Goal: Task Accomplishment & Management: Manage account settings

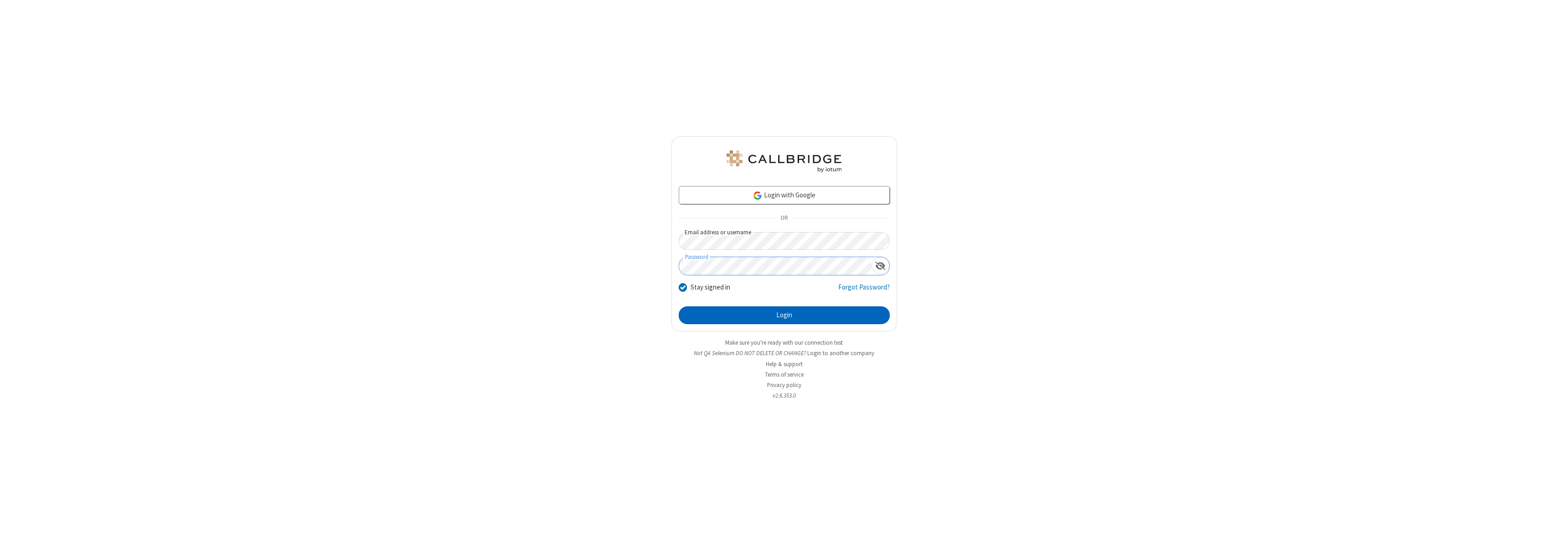
click at [784, 316] on button "Login" at bounding box center [785, 316] width 211 height 18
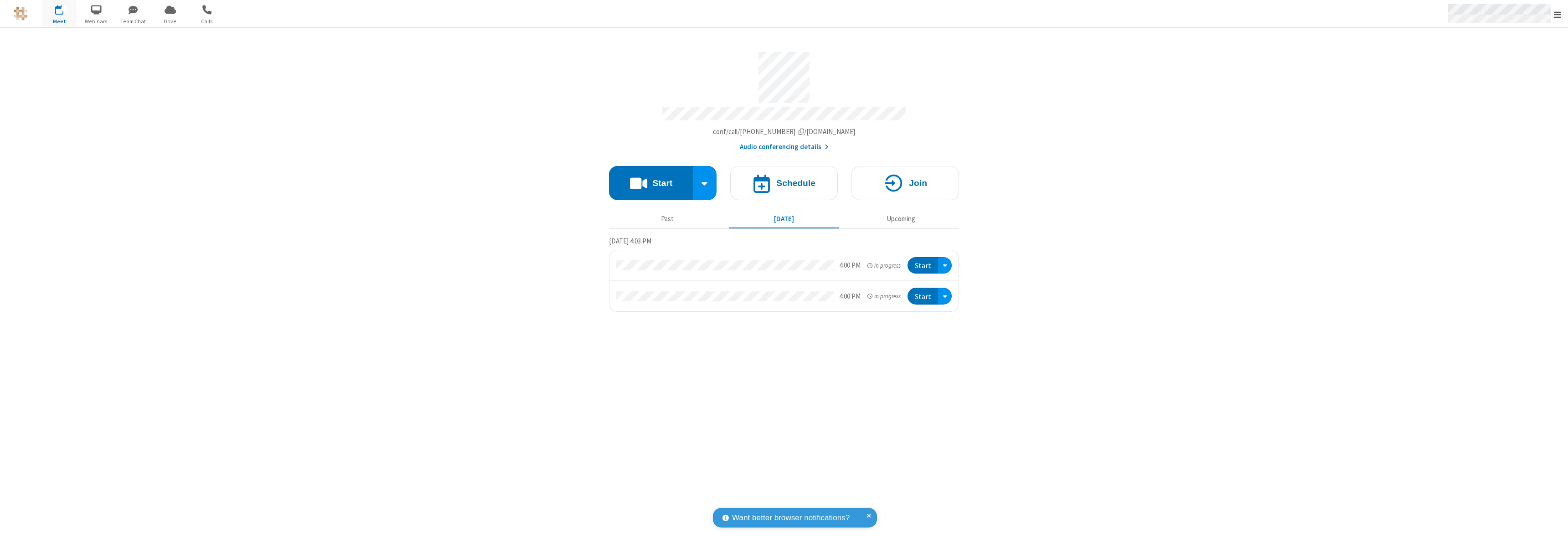
click at [1557, 14] on span "Open menu" at bounding box center [1557, 14] width 7 height 9
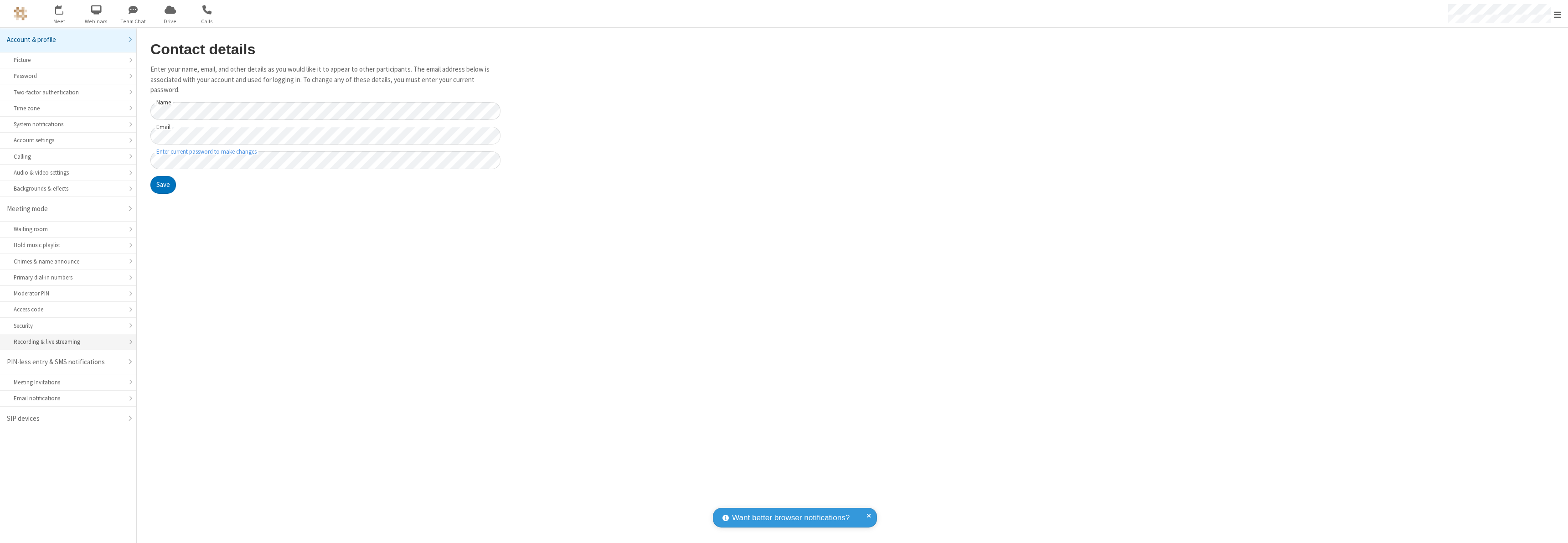
click at [68, 342] on div "Recording & live streaming" at bounding box center [68, 342] width 109 height 8
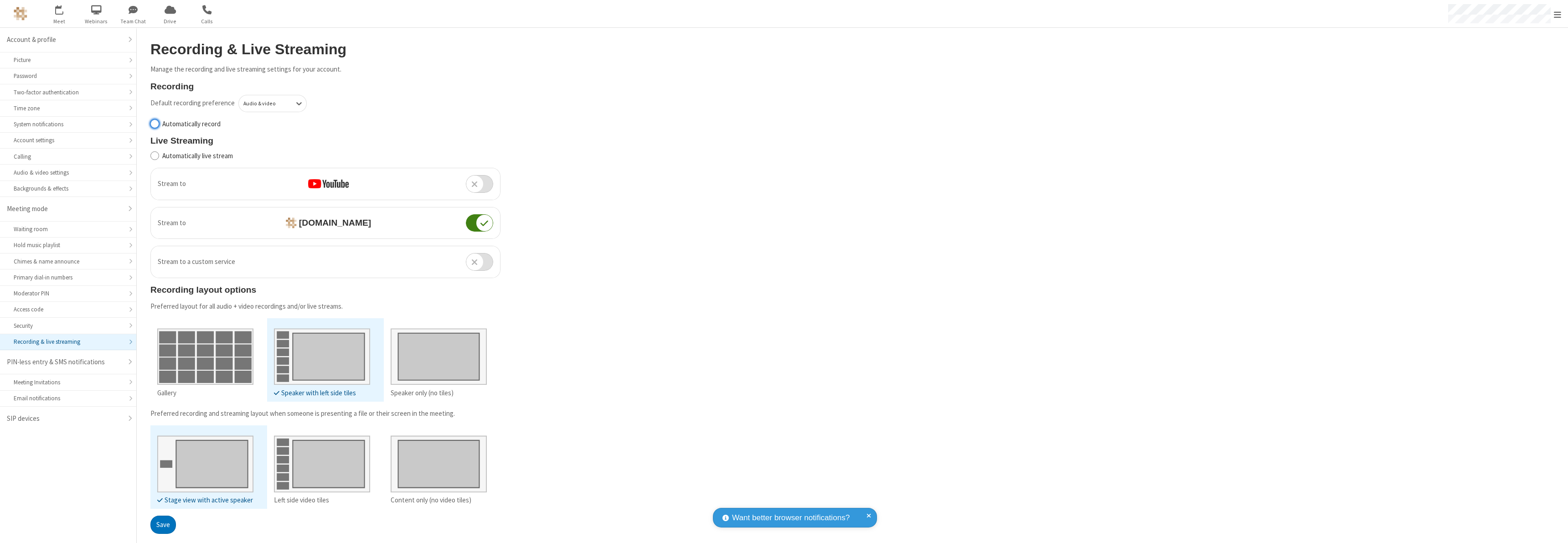
click at [155, 124] on input "Automatically record" at bounding box center [155, 124] width 8 height 10
checkbox input "true"
click at [163, 535] on button "Save" at bounding box center [163, 525] width 25 height 18
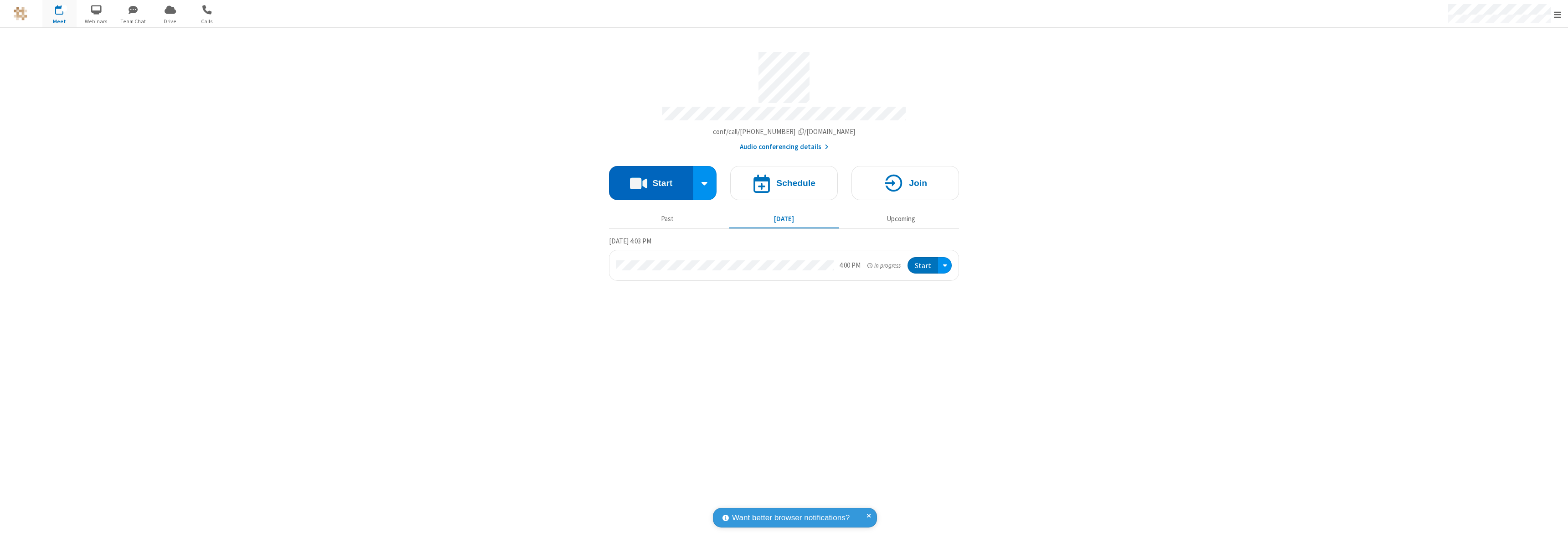
click at [651, 179] on button "Start" at bounding box center [651, 183] width 84 height 35
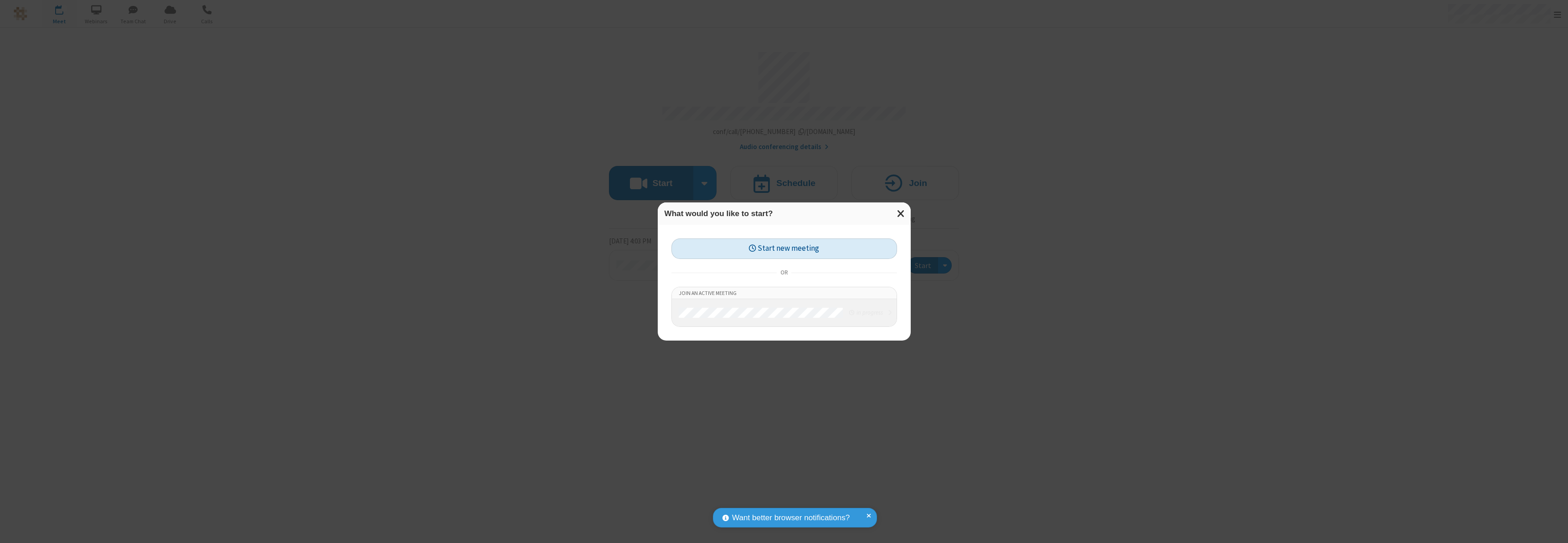
click at [784, 249] on button "Start new meeting" at bounding box center [784, 249] width 226 height 20
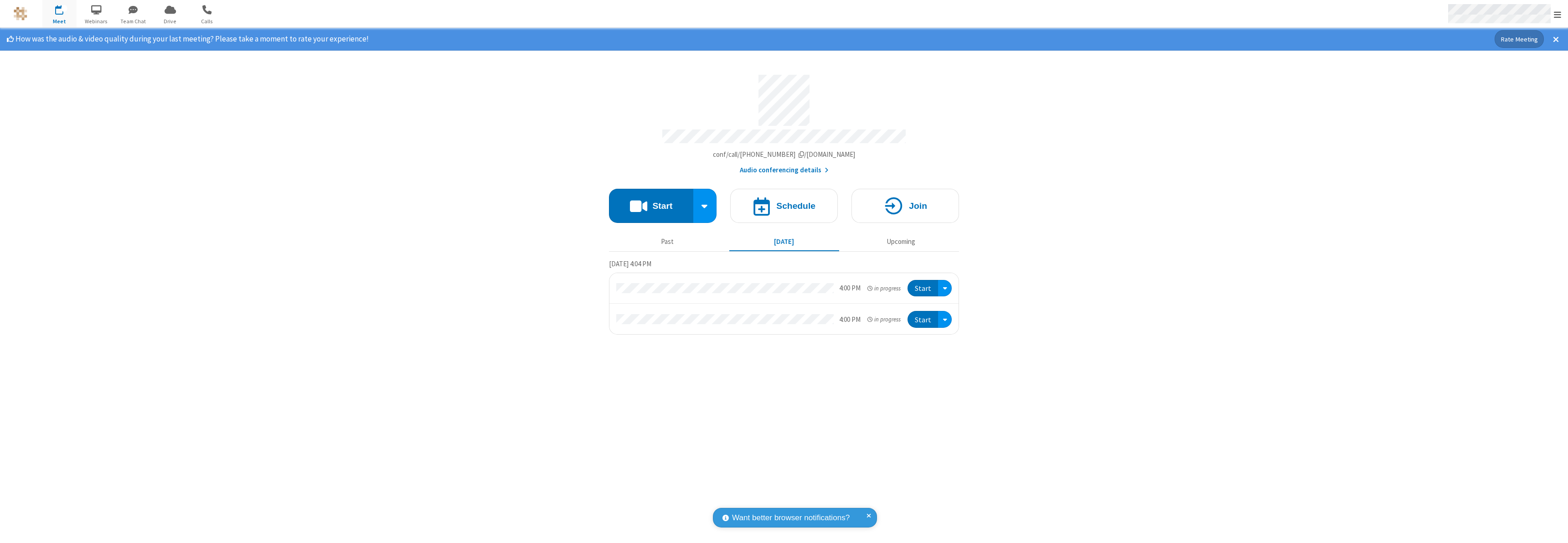
click at [1557, 14] on span "Open menu" at bounding box center [1557, 14] width 7 height 9
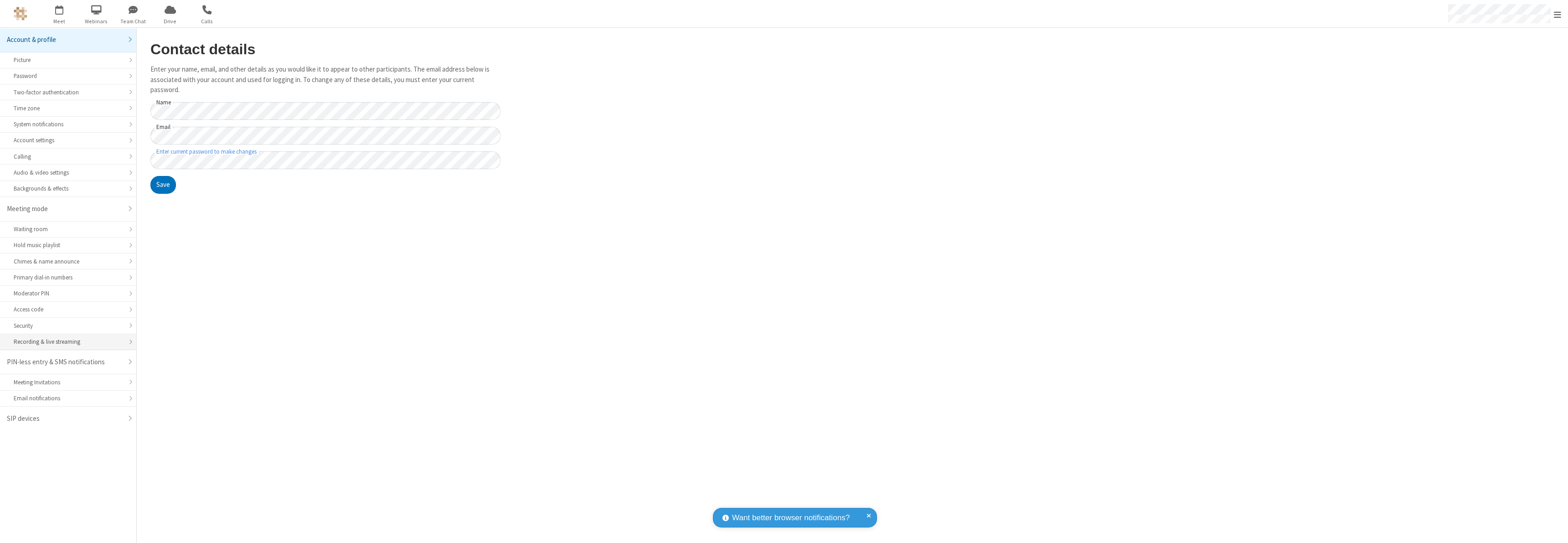
click at [68, 342] on div "Recording & live streaming" at bounding box center [68, 342] width 109 height 8
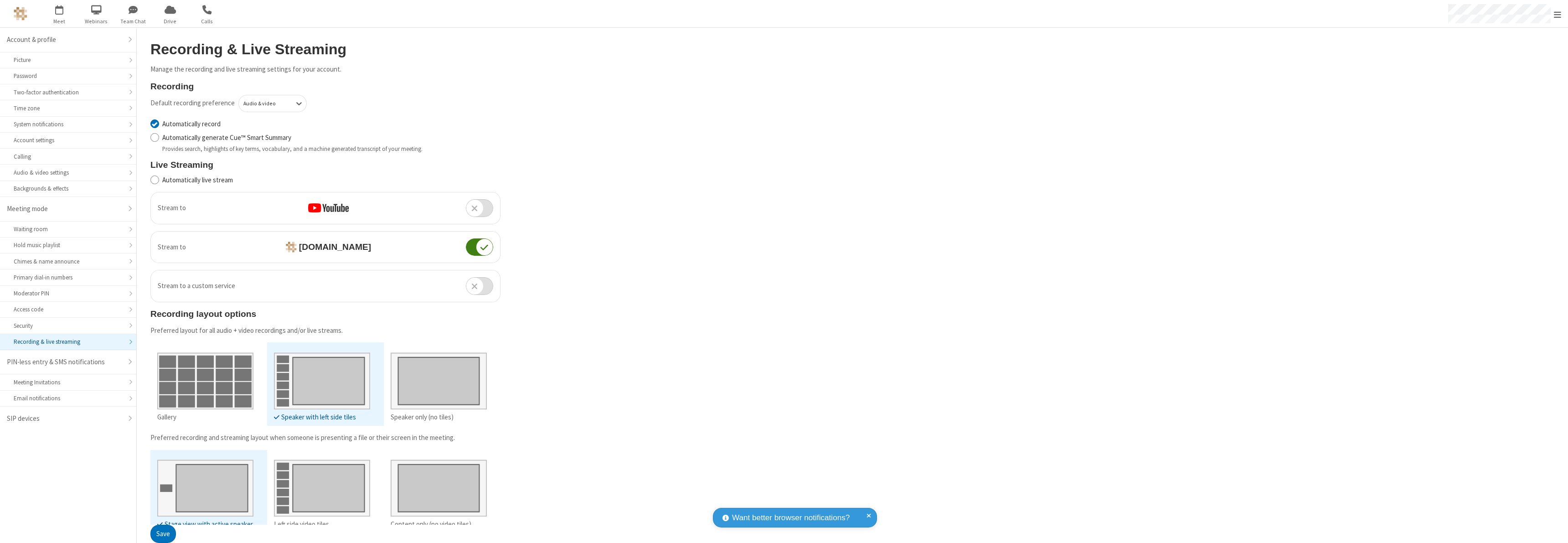
click at [155, 124] on input "Automatically record" at bounding box center [155, 124] width 8 height 10
checkbox input "false"
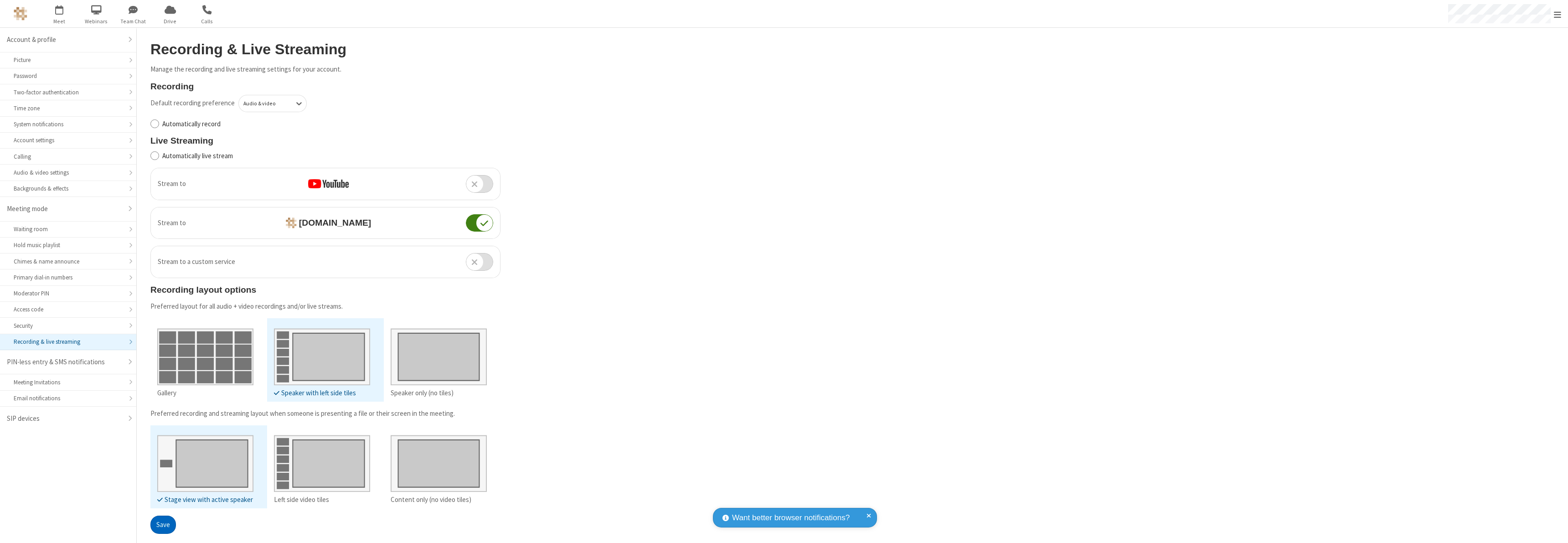
click at [163, 525] on button "Save" at bounding box center [163, 525] width 25 height 18
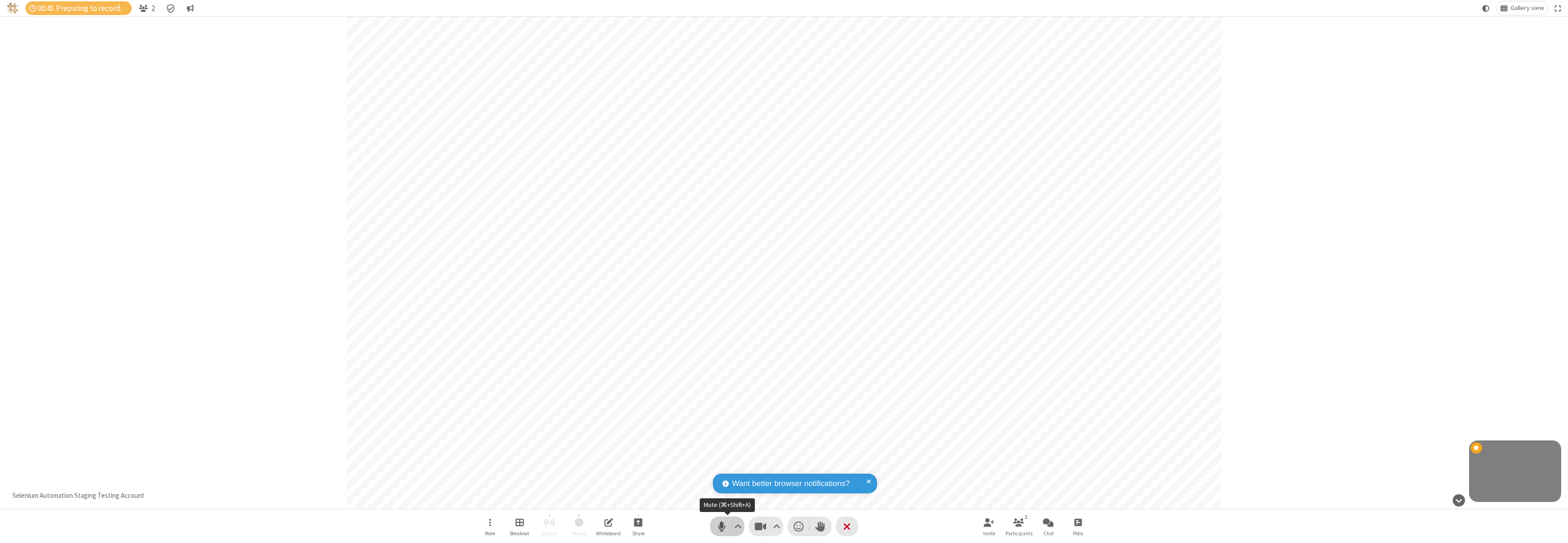
click at [723, 524] on span "Mute (⌘+Shift+A)" at bounding box center [721, 526] width 13 height 13
click at [721, 524] on span "Unmute (⌘+Shift+A)" at bounding box center [721, 526] width 13 height 13
click at [579, 527] on span "Stop recording" at bounding box center [579, 523] width 11 height 11
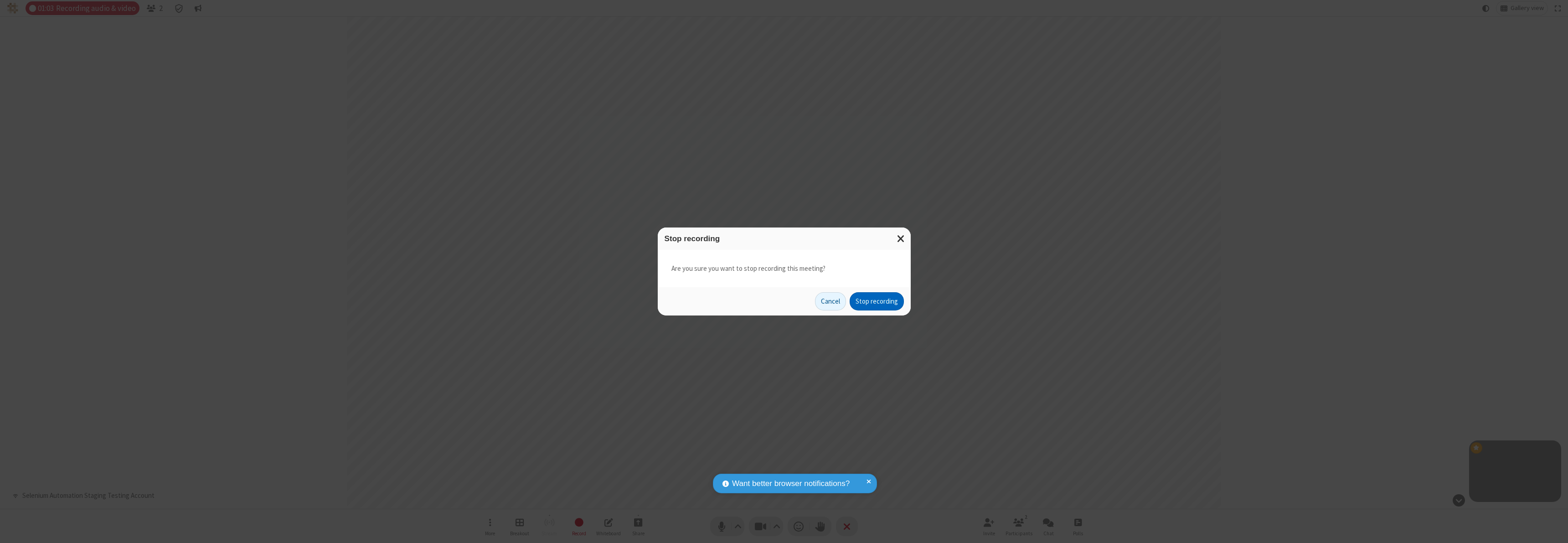
click at [877, 301] on button "Stop recording" at bounding box center [876, 301] width 54 height 18
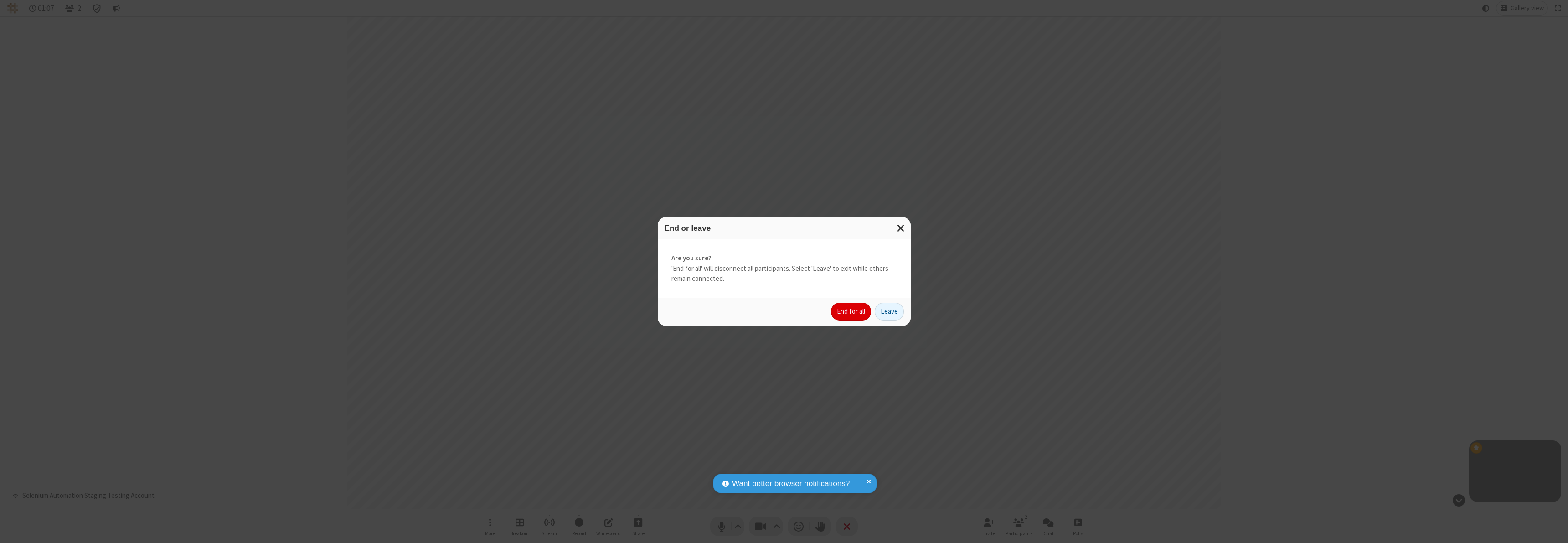
click at [852, 311] on button "End for all" at bounding box center [851, 312] width 40 height 18
